Goal: Task Accomplishment & Management: Manage account settings

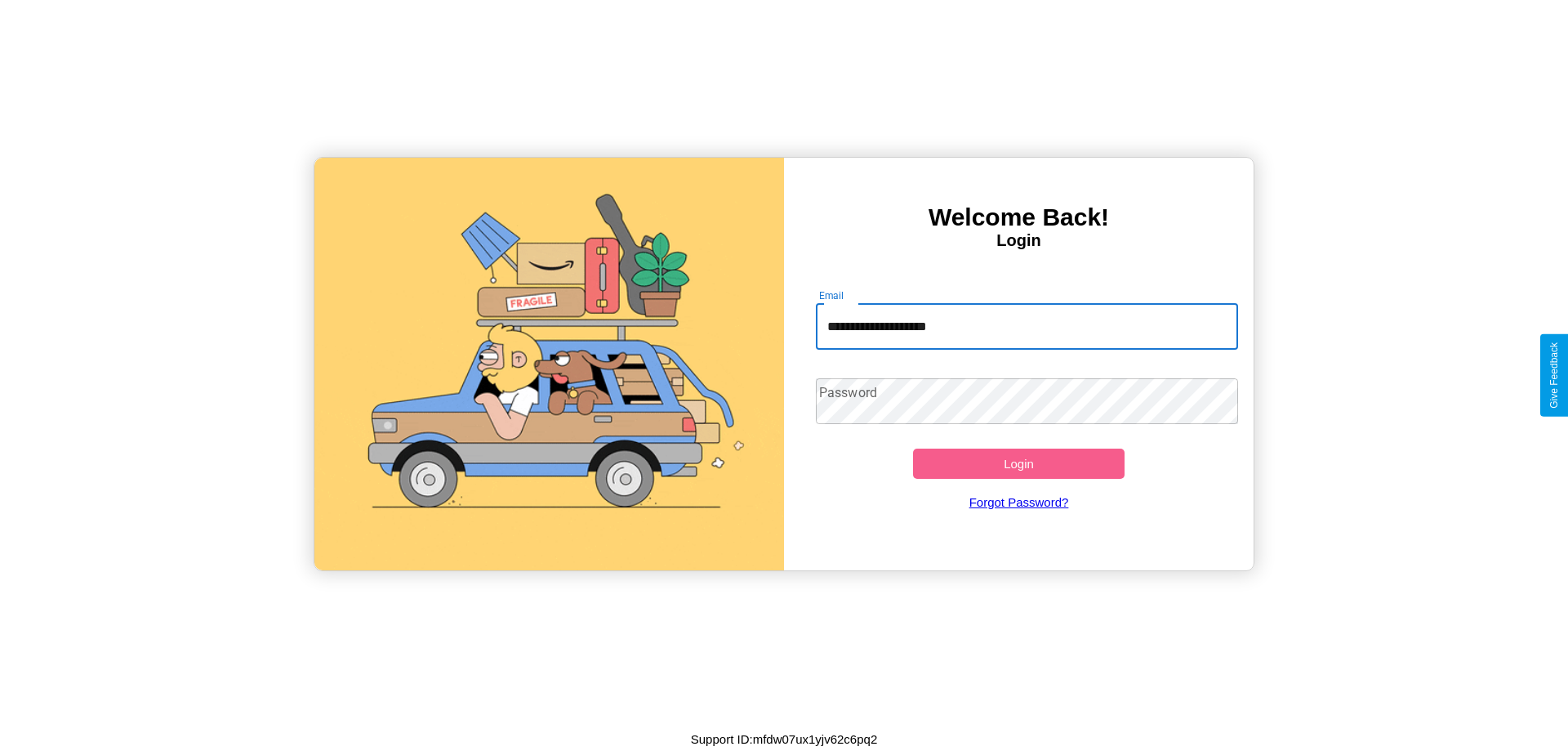
type input "**********"
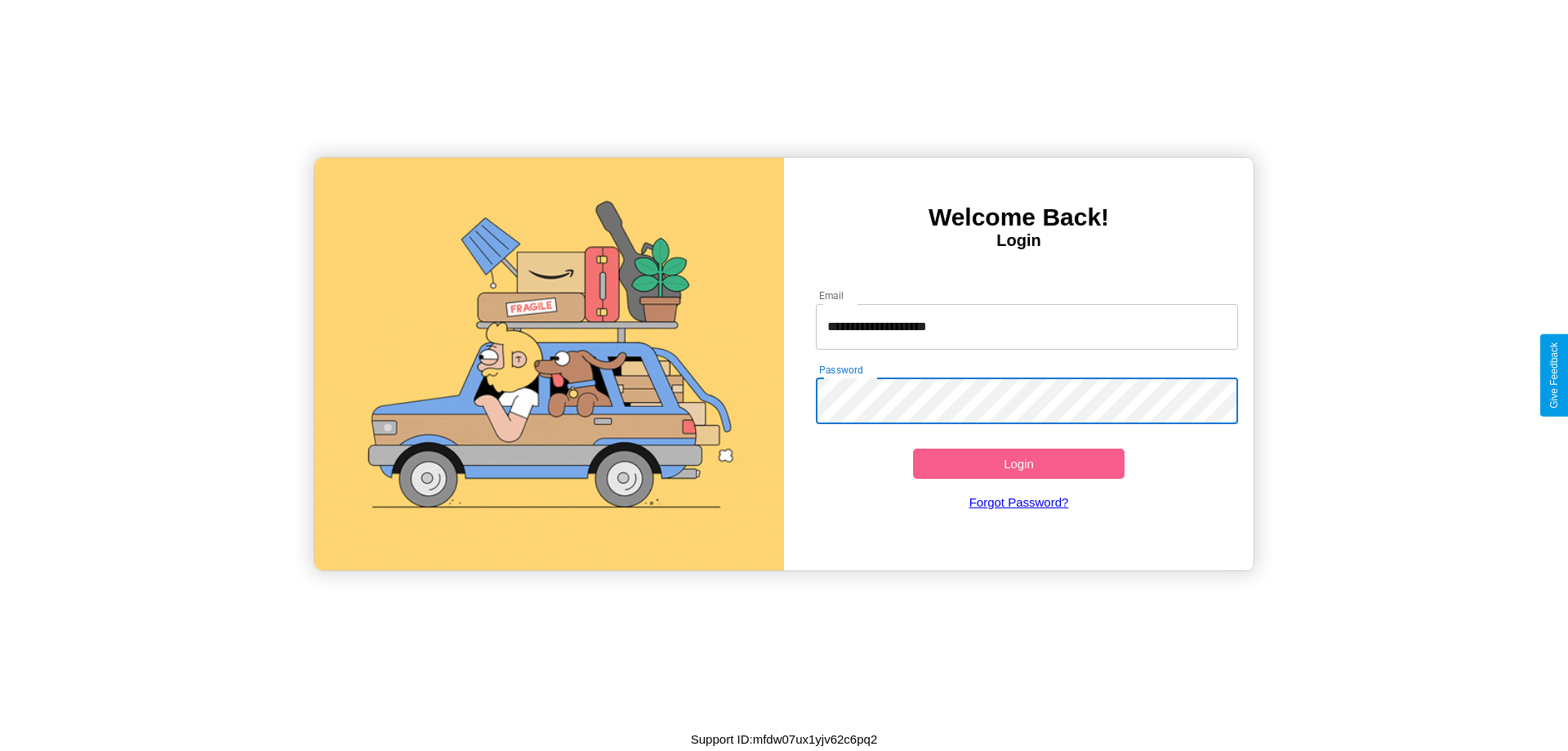
click at [1018, 464] on button "Login" at bounding box center [1018, 464] width 211 height 31
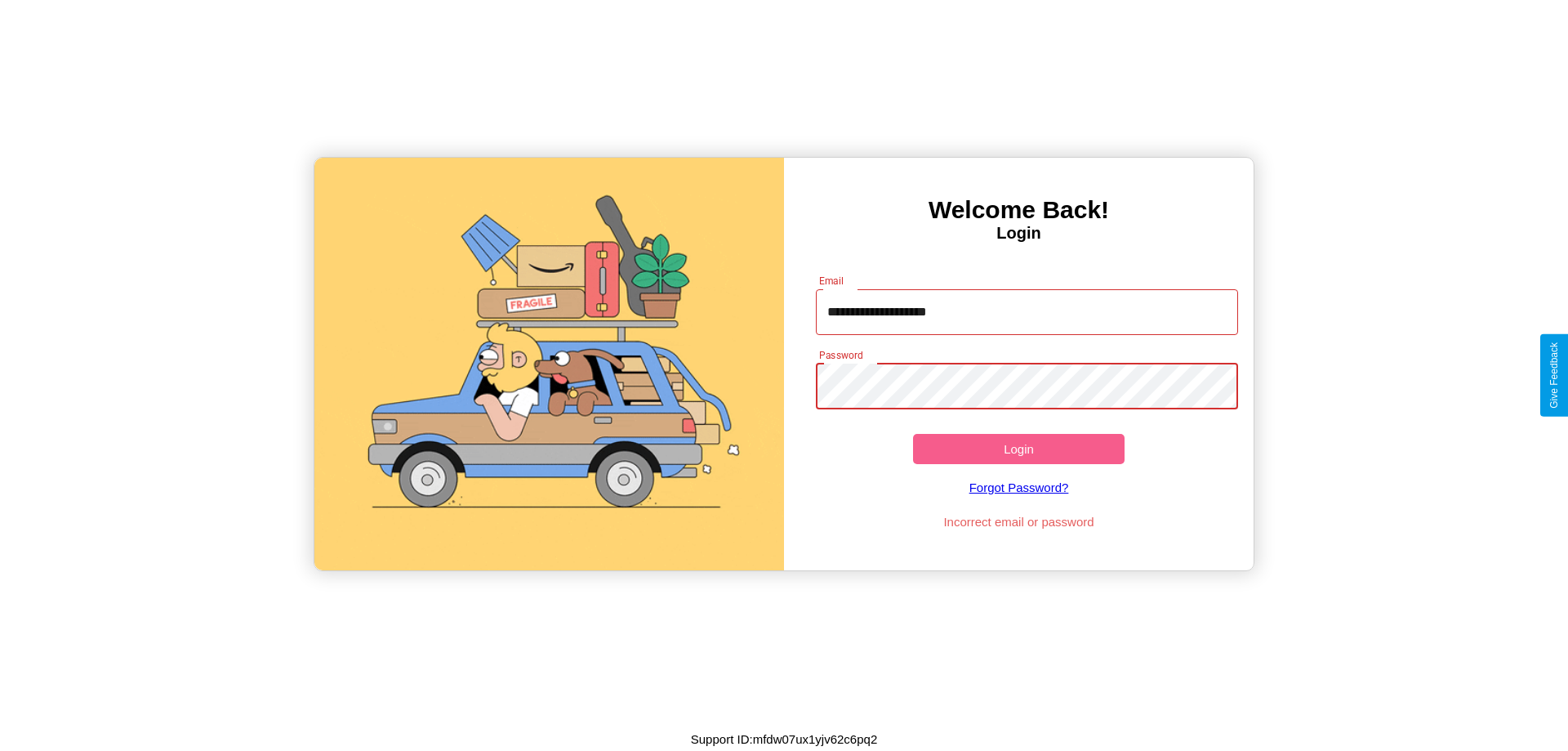
click at [1018, 449] on button "Login" at bounding box center [1018, 449] width 211 height 31
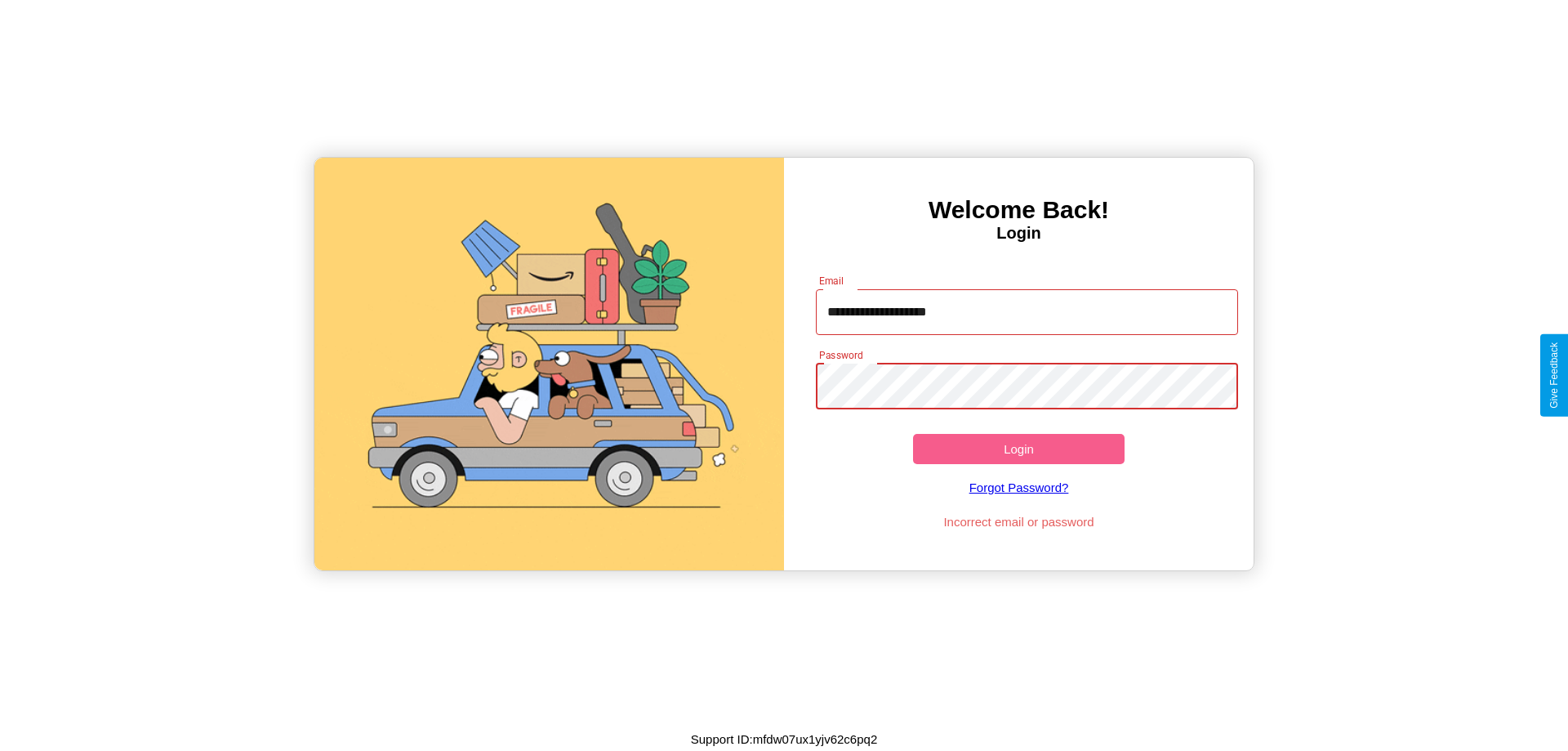
click at [1018, 449] on button "Login" at bounding box center [1018, 449] width 211 height 31
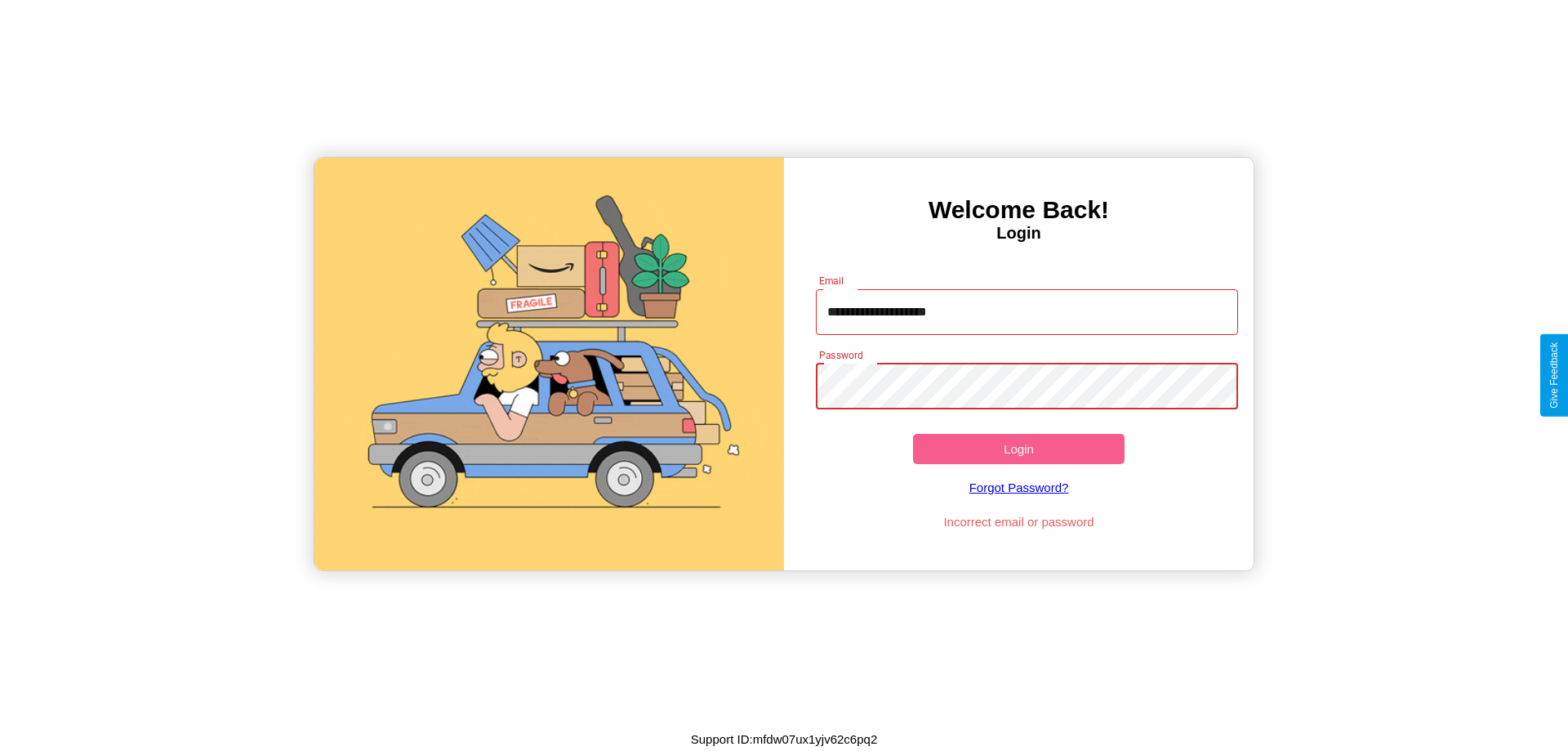
click at [1018, 449] on button "Login" at bounding box center [1018, 449] width 211 height 31
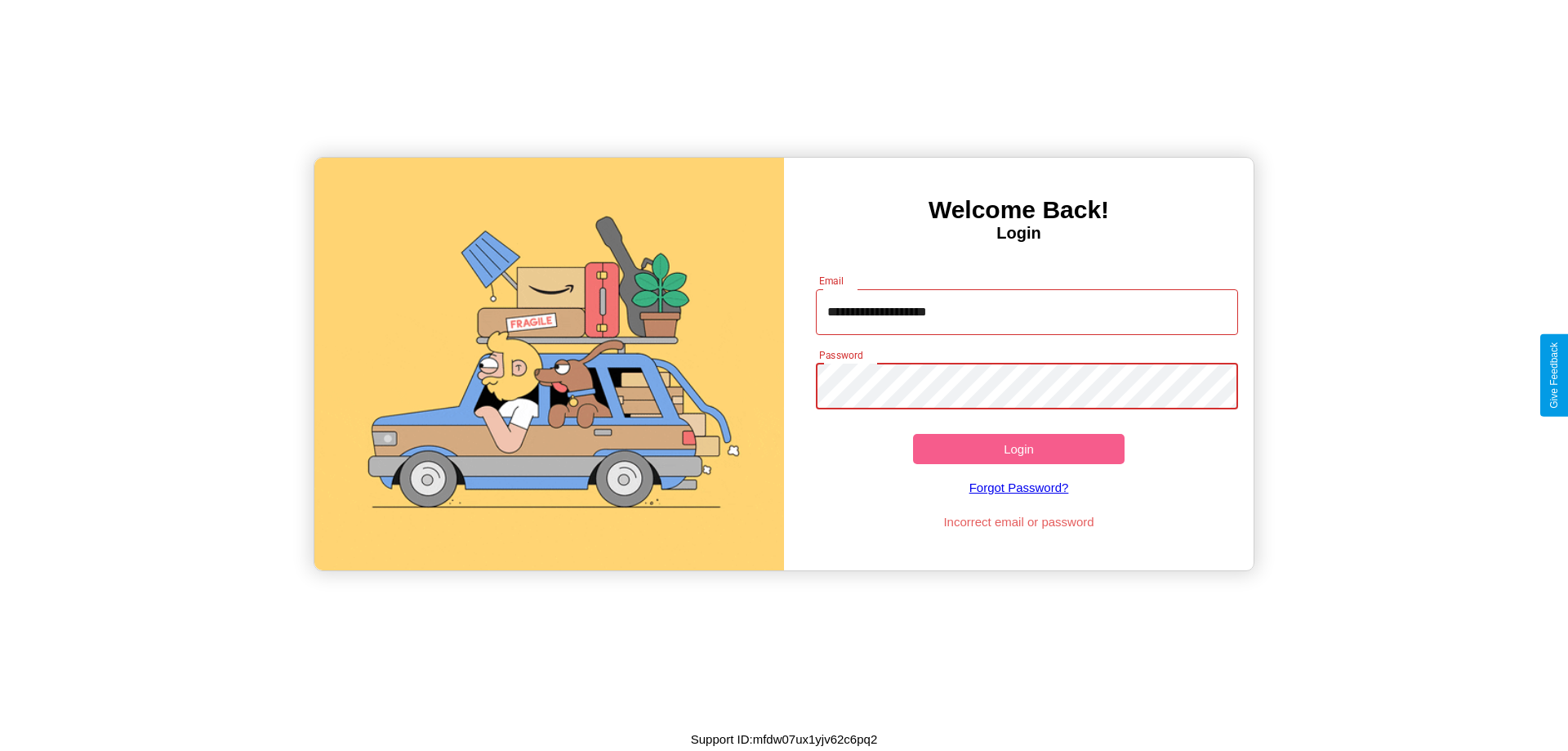
click at [1018, 449] on button "Login" at bounding box center [1018, 449] width 211 height 31
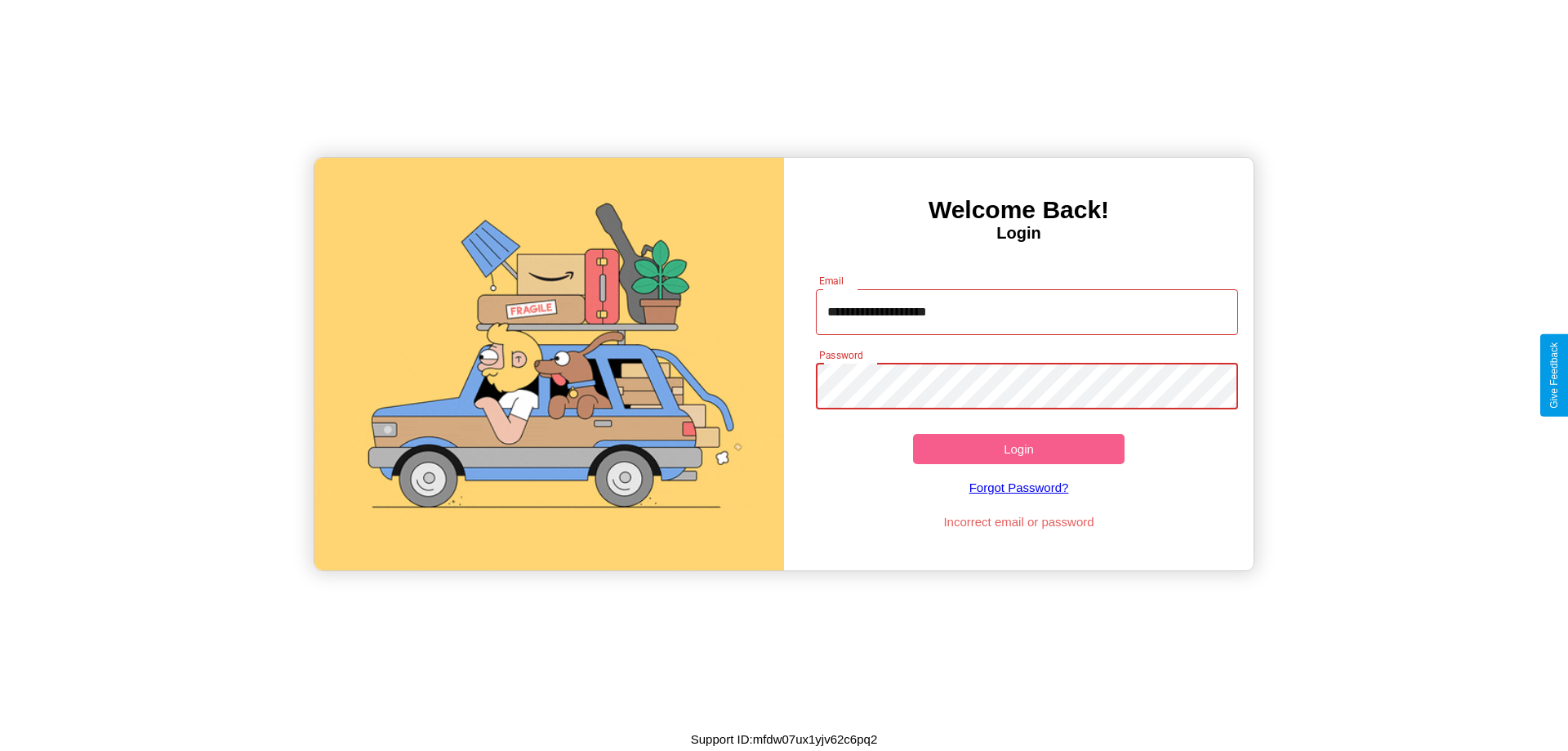
click at [1018, 449] on button "Login" at bounding box center [1018, 449] width 211 height 31
